Goal: Task Accomplishment & Management: Manage account settings

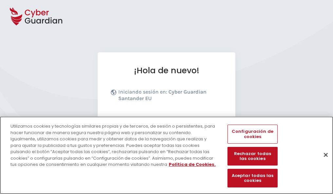
scroll to position [80, 0]
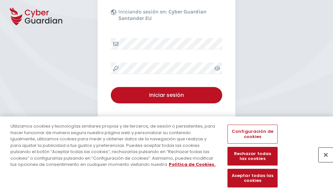
click at [323, 162] on button "Cerrar" at bounding box center [326, 155] width 14 height 14
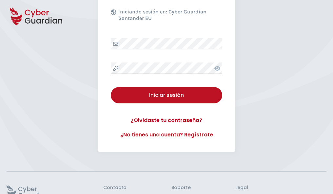
scroll to position [128, 0]
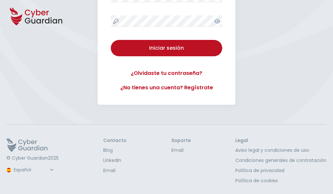
click at [111, 40] on button "Iniciar sesión" at bounding box center [166, 48] width 111 height 16
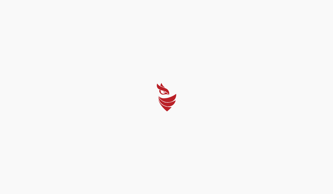
scroll to position [0, 0]
select select "Português (BR)"
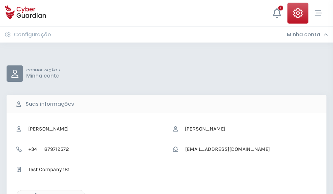
click at [34, 194] on icon "button" at bounding box center [34, 196] width 6 height 6
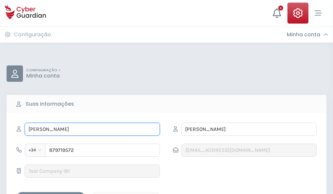
click at [92, 129] on input "ROSALÍA" at bounding box center [92, 129] width 135 height 13
type input "R"
type input "Encarnacion"
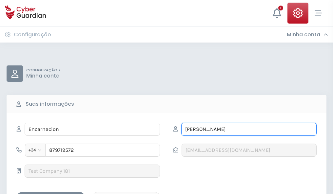
click at [249, 129] on input "AGUSTÍN" at bounding box center [248, 129] width 135 height 13
type input "A"
type input "Infante"
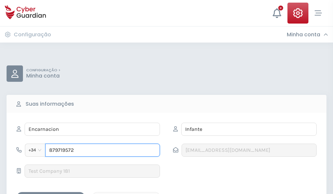
click at [103, 150] on input "879719572" at bounding box center [102, 150] width 115 height 13
type input "8"
type input "844652924"
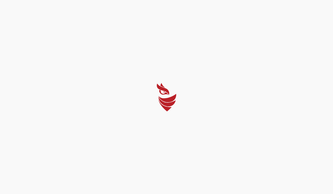
select select "Português (BR)"
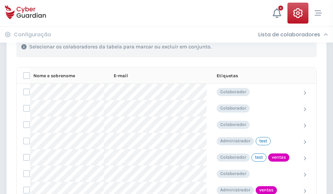
scroll to position [297, 0]
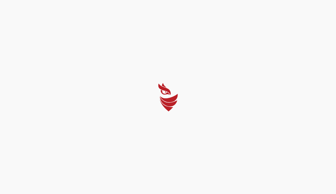
select select "Português (BR)"
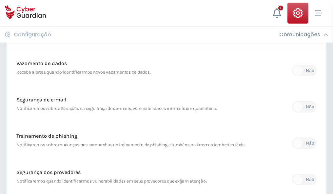
scroll to position [345, 0]
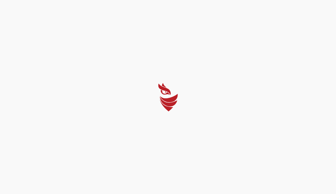
select select "Português (BR)"
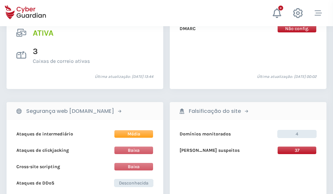
scroll to position [666, 0]
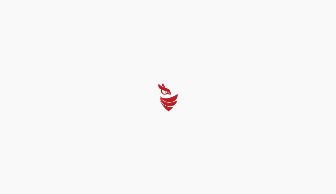
select select "Português (BR)"
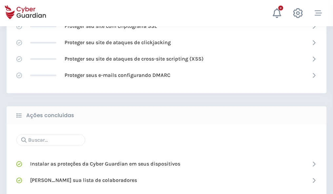
scroll to position [437, 0]
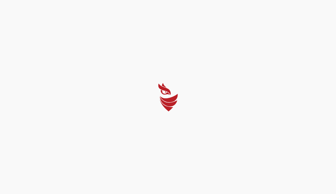
select select "Português (BR)"
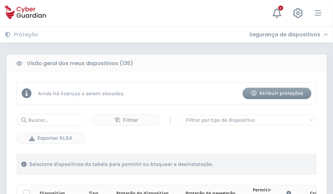
scroll to position [579, 0]
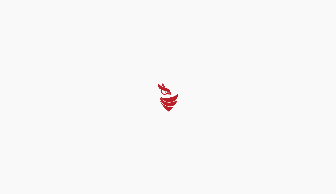
select select "Português (BR)"
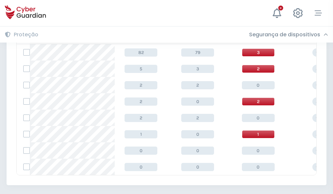
scroll to position [304, 0]
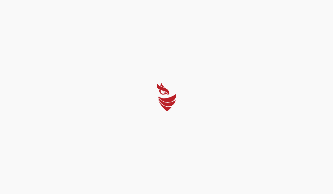
select select "Português (BR)"
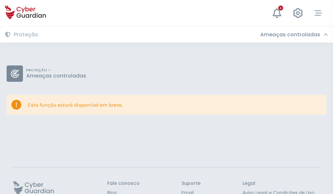
scroll to position [43, 0]
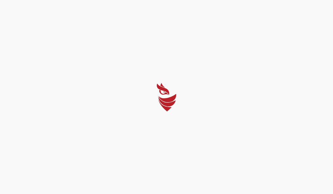
select select "Português (BR)"
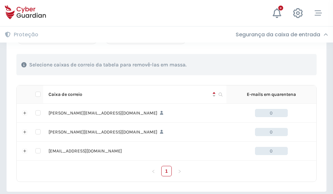
scroll to position [304, 0]
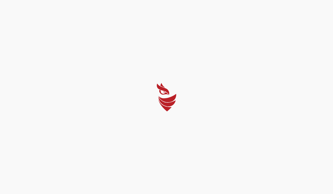
select select "Português (BR)"
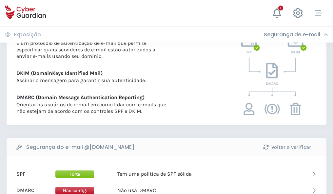
scroll to position [354, 0]
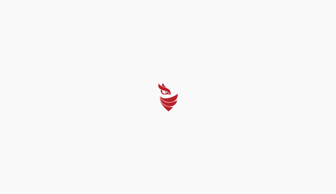
select select "Português (BR)"
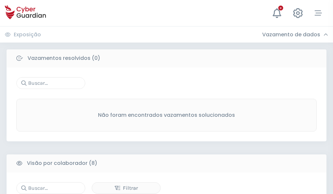
scroll to position [559, 0]
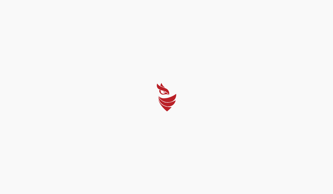
select select "Português (BR)"
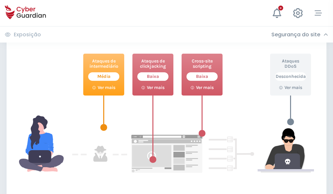
scroll to position [357, 0]
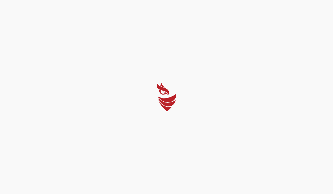
select select "Português (BR)"
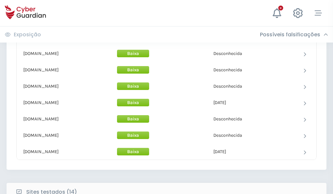
scroll to position [639, 0]
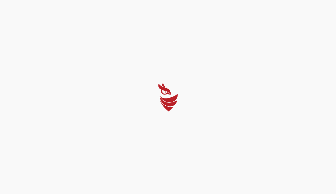
select select "Português (BR)"
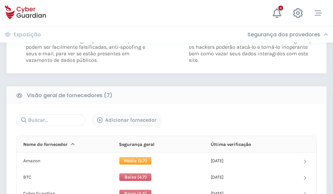
scroll to position [432, 0]
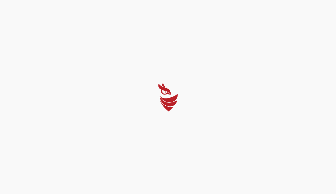
select select "Português (BR)"
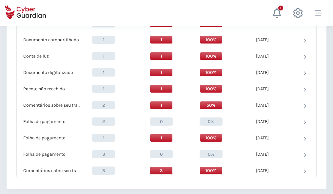
scroll to position [680, 0]
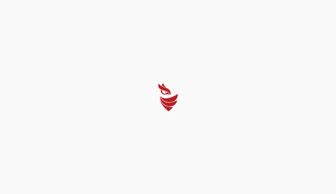
select select "Português (BR)"
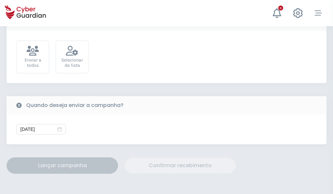
scroll to position [240, 0]
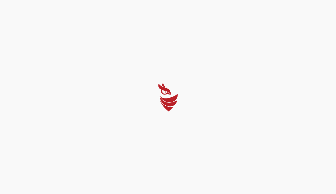
select select "Português (BR)"
